Goal: Check status: Check status

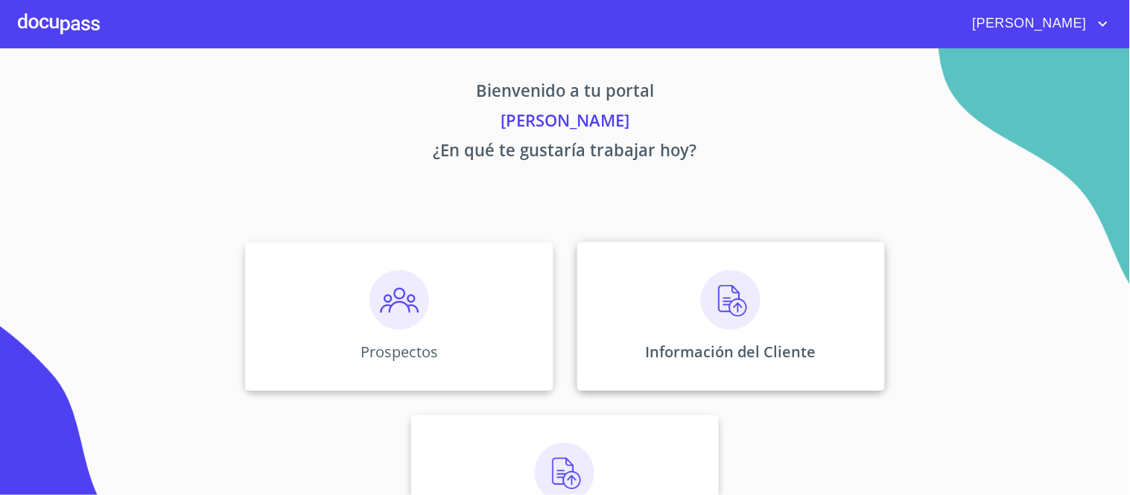
click at [734, 301] on img at bounding box center [731, 300] width 60 height 60
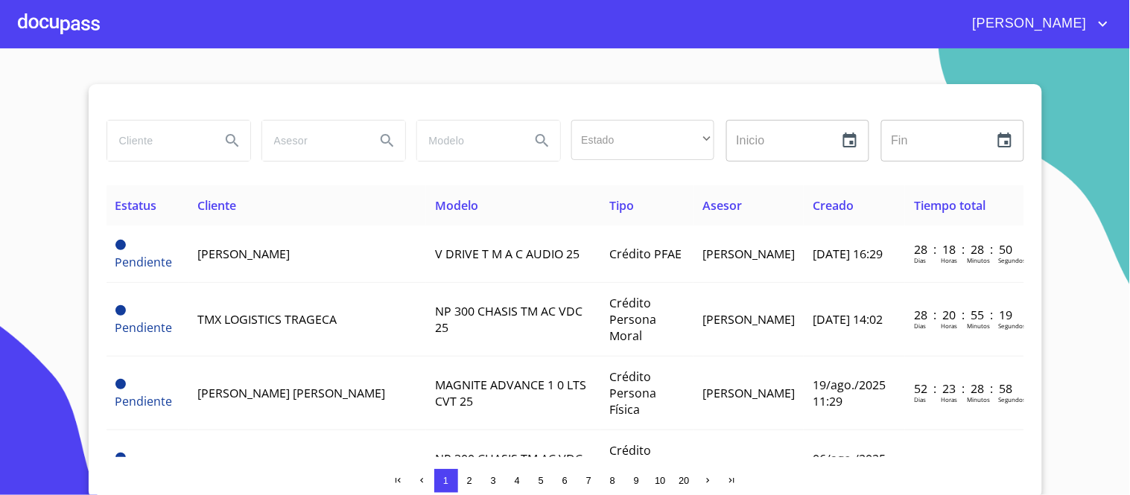
scroll to position [2, 0]
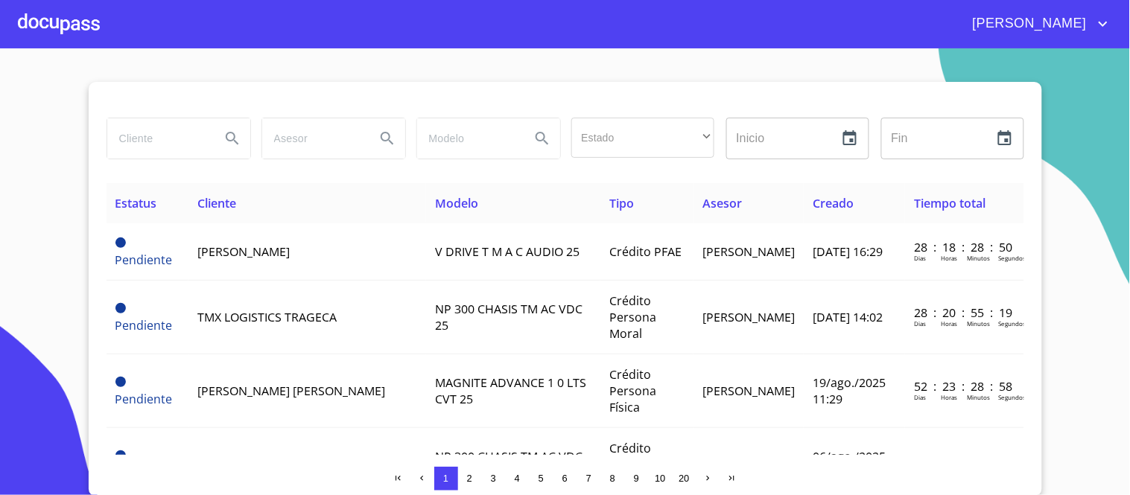
click at [131, 136] on input "search" at bounding box center [157, 138] width 101 height 40
type input "[PERSON_NAME]"
click at [226, 135] on icon "Search" at bounding box center [233, 139] width 18 height 18
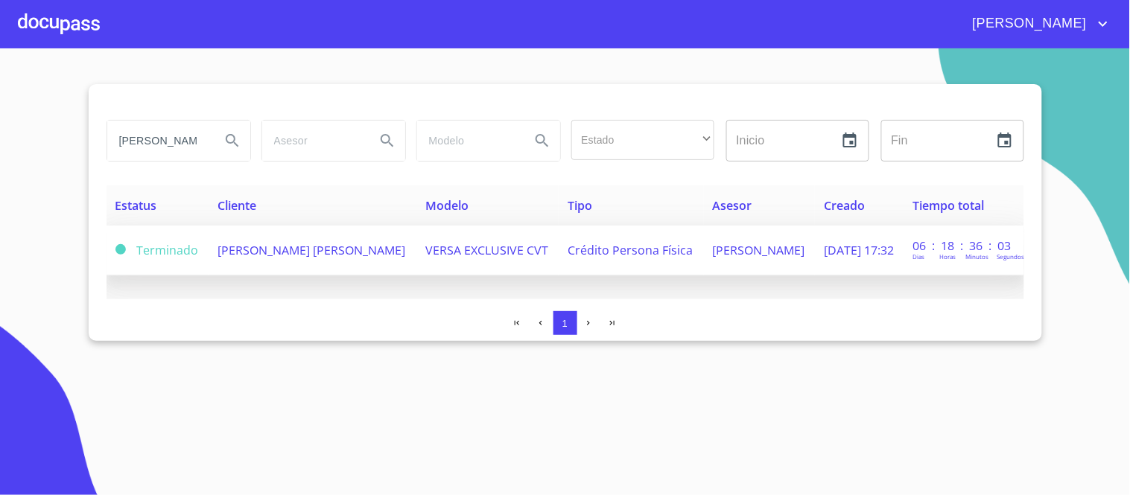
click at [496, 255] on td "VERSA EXCLUSIVE CVT" at bounding box center [487, 251] width 142 height 50
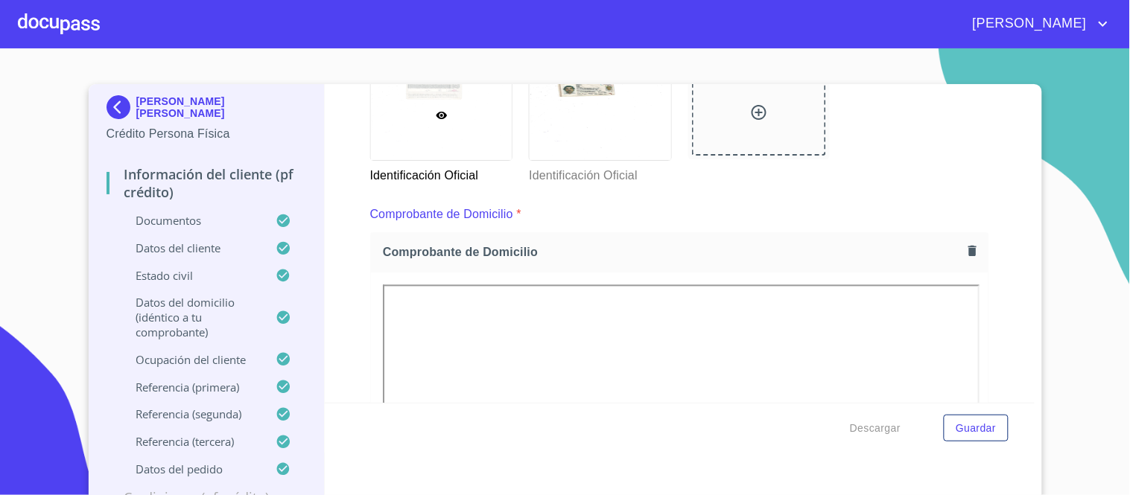
scroll to position [745, 0]
